Goal: Task Accomplishment & Management: Manage account settings

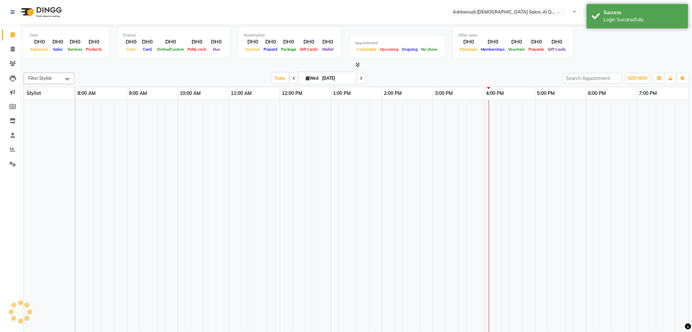
select select "en"
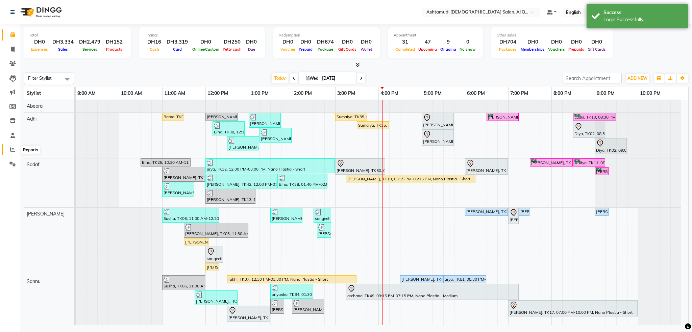
click at [13, 151] on icon at bounding box center [12, 149] width 5 height 5
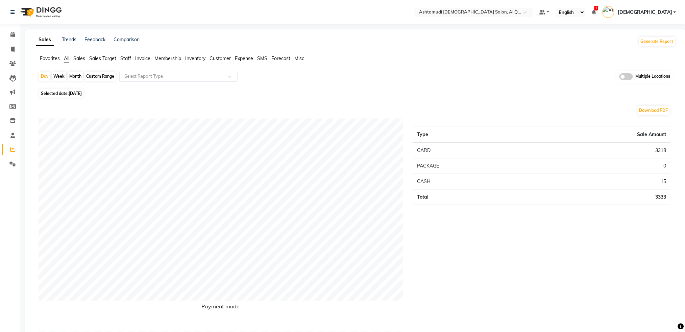
click at [189, 75] on input "text" at bounding box center [171, 76] width 97 height 7
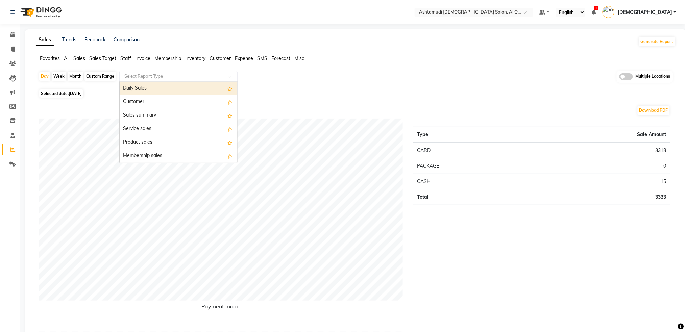
click at [97, 77] on div "Custom Range" at bounding box center [99, 76] width 31 height 9
select select "9"
select select "2025"
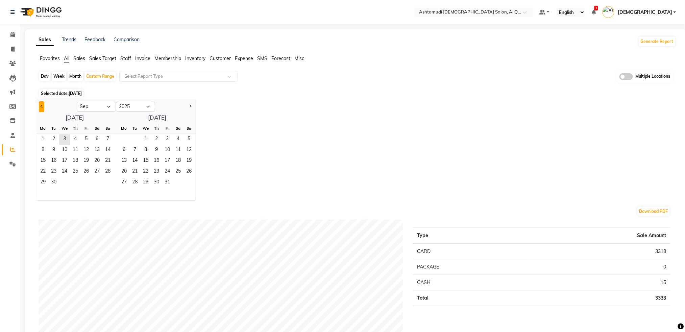
click at [42, 105] on button "Previous month" at bounding box center [41, 106] width 5 height 11
select select "8"
drag, startPoint x: 88, startPoint y: 140, endPoint x: 98, endPoint y: 160, distance: 22.8
click at [88, 140] on span "1" at bounding box center [86, 139] width 11 height 11
click at [109, 183] on span "31" at bounding box center [107, 182] width 11 height 11
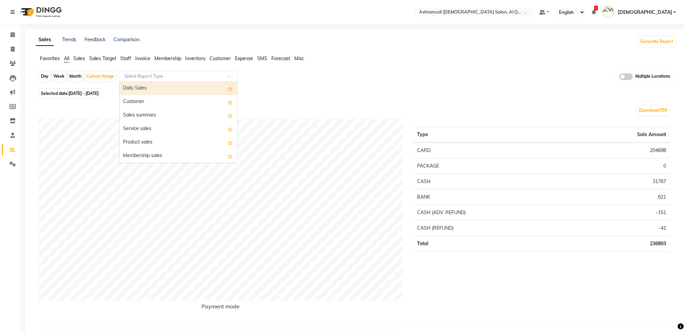
click at [154, 76] on input "text" at bounding box center [171, 76] width 97 height 7
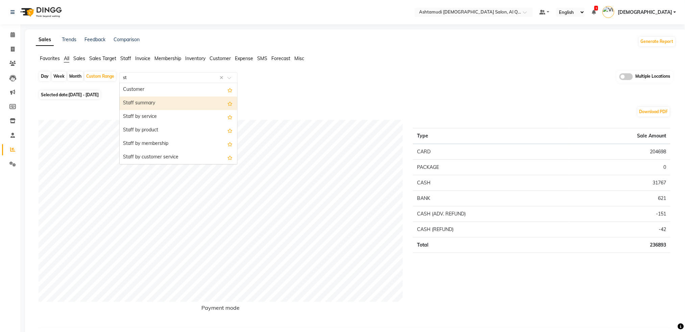
type input "sta"
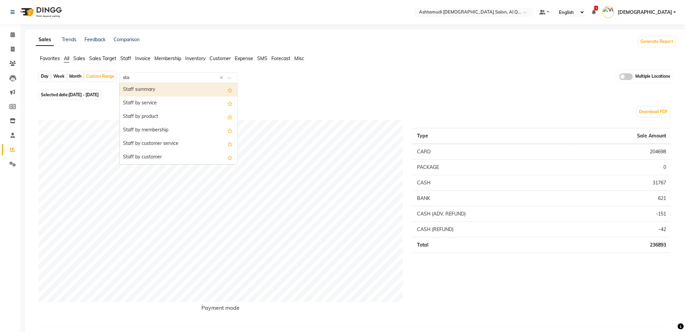
click at [165, 93] on div "Staff summary" at bounding box center [179, 90] width 118 height 14
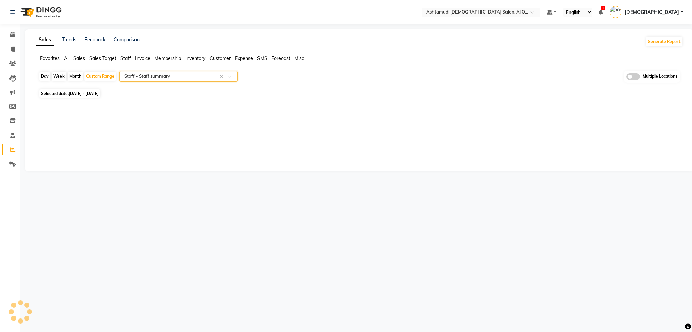
select select "full_report"
select select "csv"
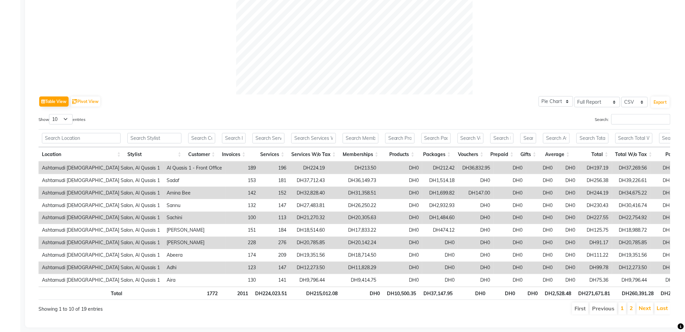
scroll to position [270, 0]
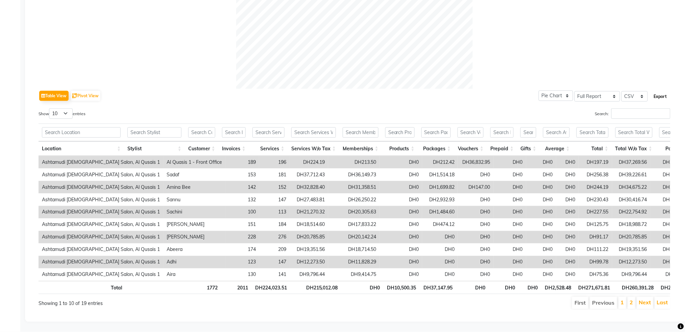
click at [661, 91] on button "Export" at bounding box center [660, 96] width 19 height 11
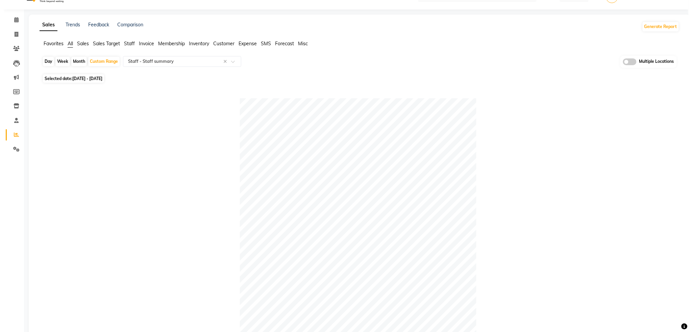
scroll to position [0, 0]
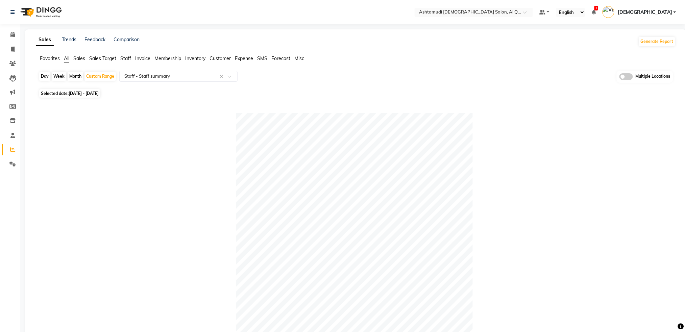
click at [666, 12] on span "[DEMOGRAPHIC_DATA]" at bounding box center [645, 12] width 54 height 7
click at [637, 49] on link "Sign out" at bounding box center [642, 48] width 62 height 10
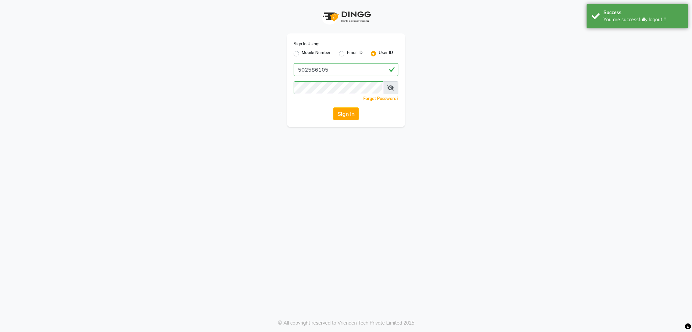
click at [302, 55] on label "Mobile Number" at bounding box center [316, 54] width 29 height 8
click at [302, 54] on input "Mobile Number" at bounding box center [304, 52] width 4 height 4
radio input "true"
radio input "false"
click at [301, 67] on div at bounding box center [305, 69] width 22 height 7
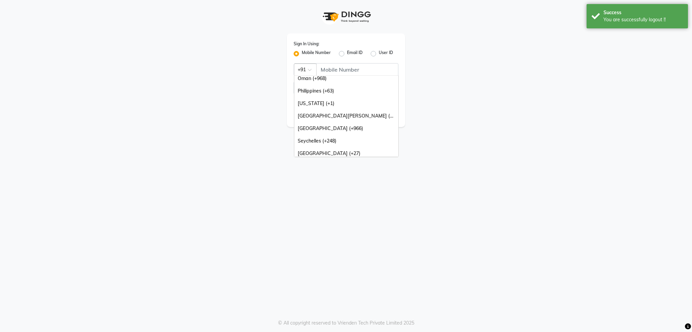
scroll to position [169, 0]
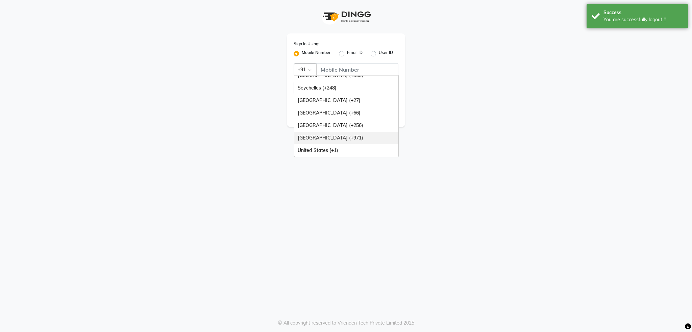
click at [331, 138] on div "[GEOGRAPHIC_DATA] (+971)" at bounding box center [346, 138] width 104 height 13
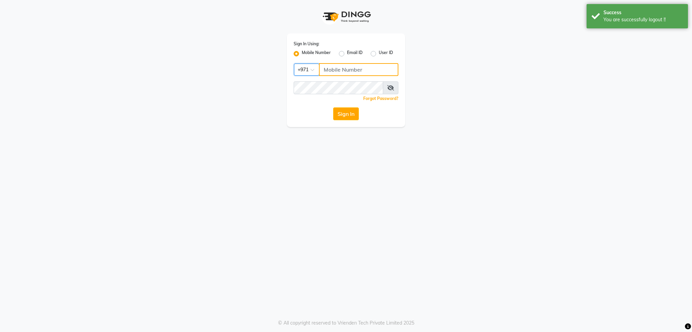
drag, startPoint x: 348, startPoint y: 73, endPoint x: 348, endPoint y: 61, distance: 11.8
click at [348, 72] on input "Username" at bounding box center [358, 69] width 79 height 13
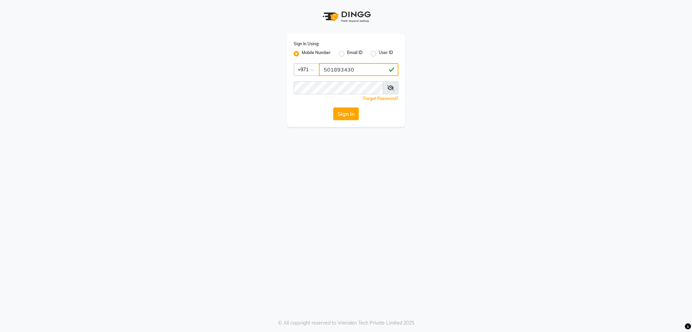
type input "501893430"
click at [297, 174] on div "Sign In Using: Mobile Number Email ID User ID Country Code × [PHONE_NUMBER] Rem…" at bounding box center [346, 166] width 692 height 332
click at [351, 114] on button "Sign In" at bounding box center [346, 113] width 26 height 13
